Goal: Information Seeking & Learning: Learn about a topic

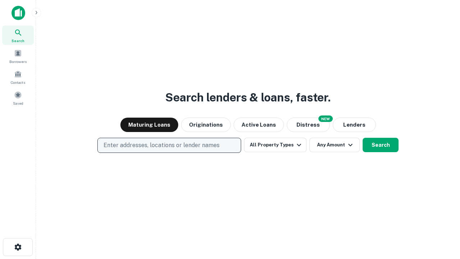
click at [169, 145] on p "Enter addresses, locations or lender names" at bounding box center [162, 145] width 116 height 9
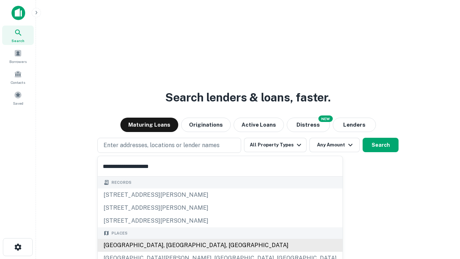
click at [172, 245] on div "Santa Monica, CA, USA" at bounding box center [220, 245] width 245 height 13
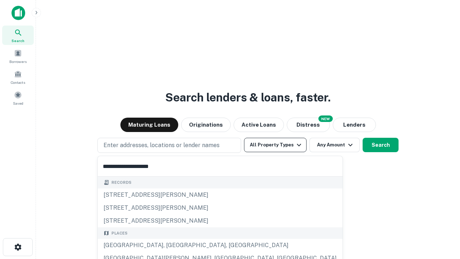
click at [275, 145] on button "All Property Types" at bounding box center [275, 145] width 63 height 14
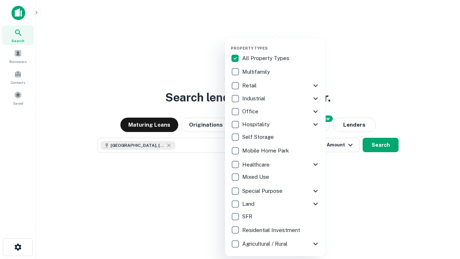
click at [281, 44] on button "button" at bounding box center [281, 44] width 101 height 0
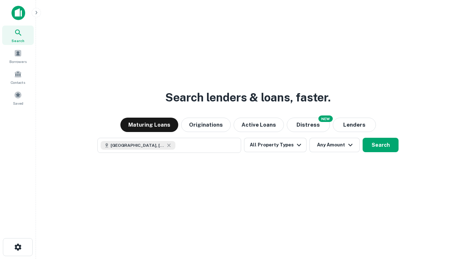
scroll to position [12, 0]
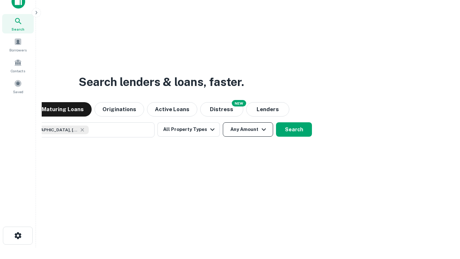
click at [223, 122] on button "Any Amount" at bounding box center [248, 129] width 50 height 14
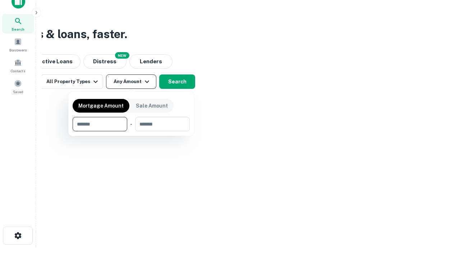
type input "*******"
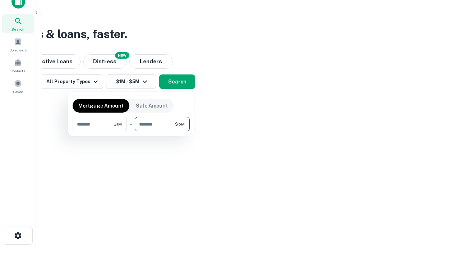
type input "*******"
click at [131, 131] on button "button" at bounding box center [131, 131] width 117 height 0
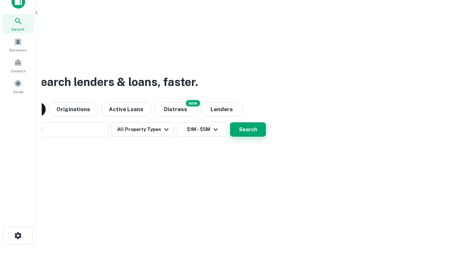
click at [230, 122] on button "Search" at bounding box center [248, 129] width 36 height 14
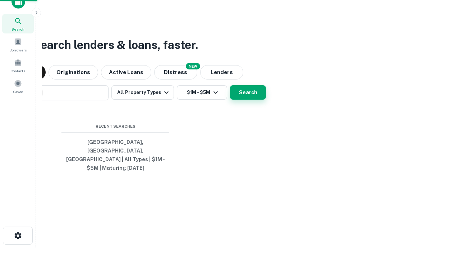
scroll to position [23, 204]
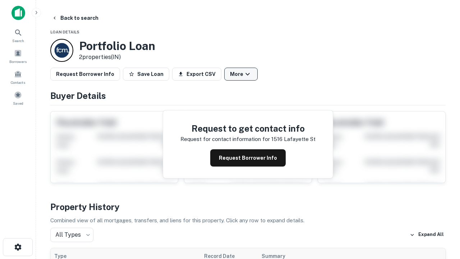
click at [241, 74] on button "More" at bounding box center [240, 74] width 33 height 13
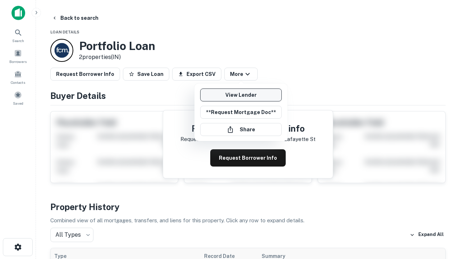
click at [241, 95] on link "View Lender" at bounding box center [241, 94] width 82 height 13
